Goal: Check status: Check status

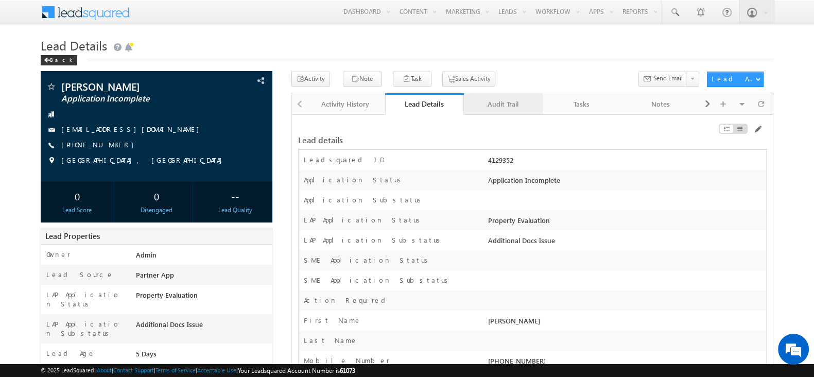
click at [508, 107] on div "Audit Trail" at bounding box center [502, 104] width 61 height 12
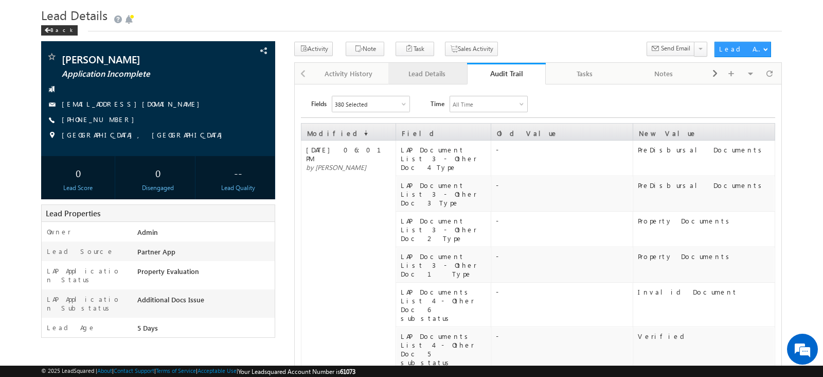
click at [454, 74] on div "Lead Details" at bounding box center [427, 73] width 61 height 12
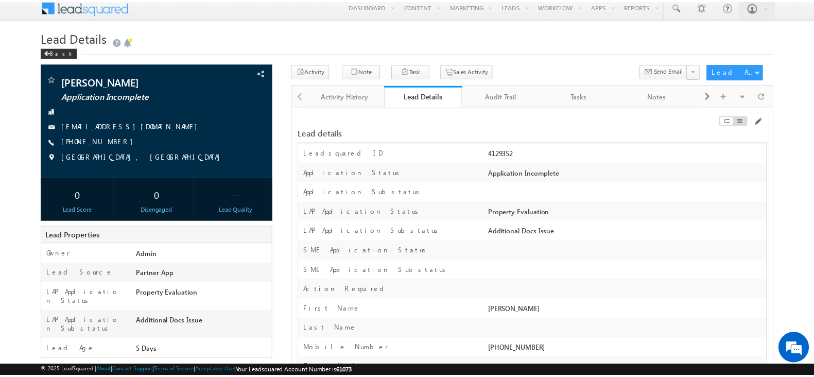
scroll to position [7, 0]
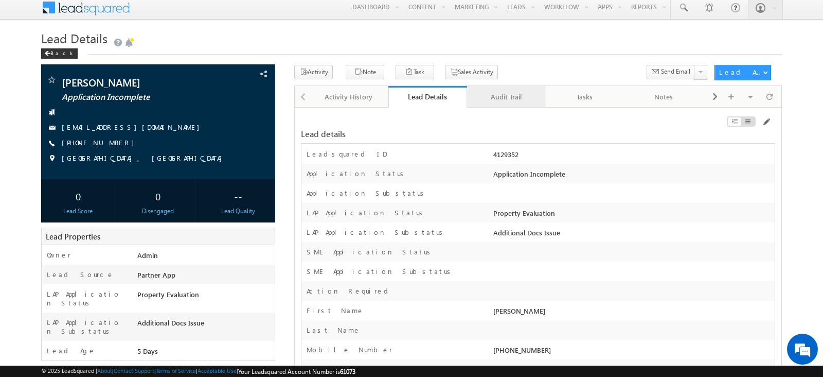
click at [514, 105] on link "Audit Trail" at bounding box center [506, 97] width 79 height 22
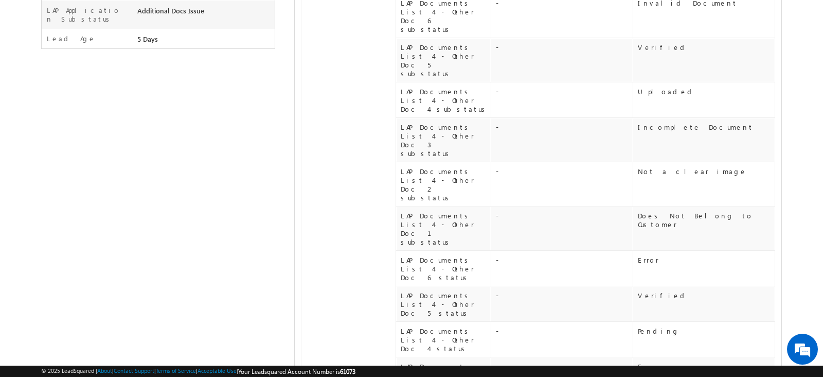
scroll to position [0, 0]
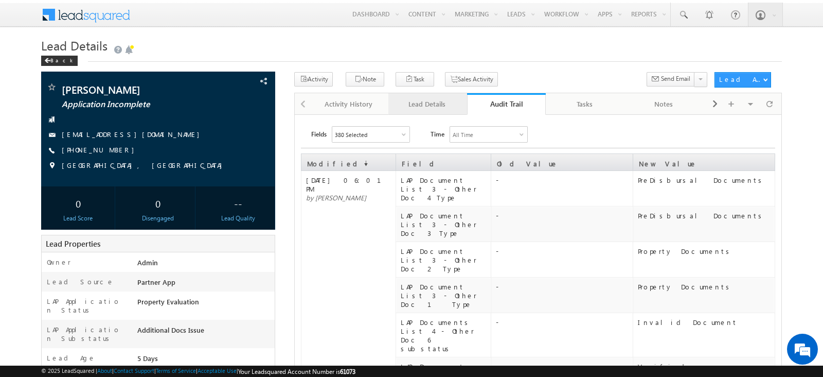
click at [416, 102] on div "Lead Details" at bounding box center [427, 104] width 61 height 12
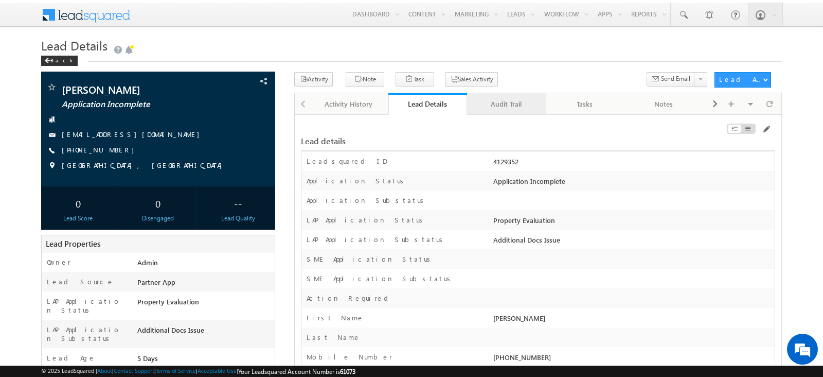
click at [504, 98] on div "Audit Trail" at bounding box center [506, 104] width 61 height 12
